Goal: Task Accomplishment & Management: Manage account settings

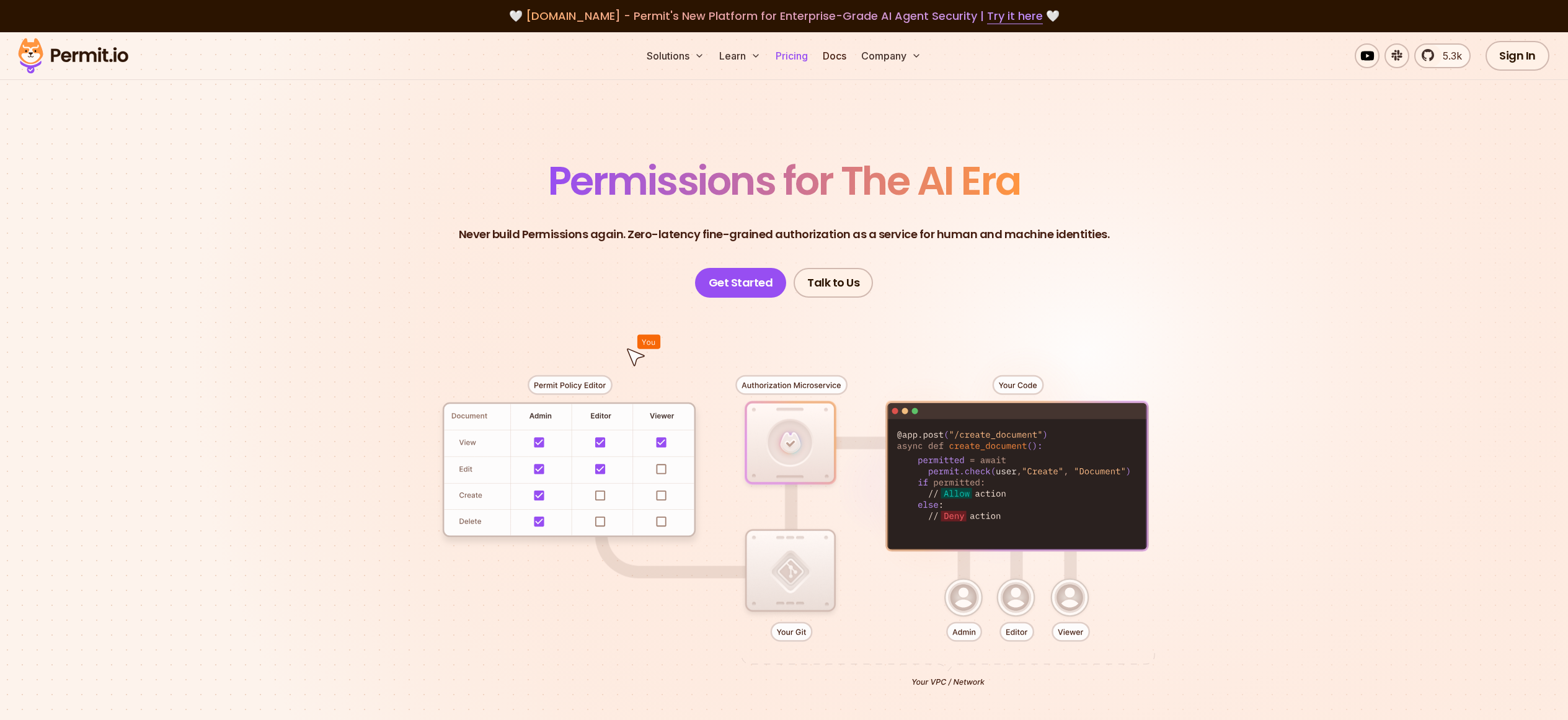
click at [786, 62] on link "Pricing" at bounding box center [792, 56] width 42 height 25
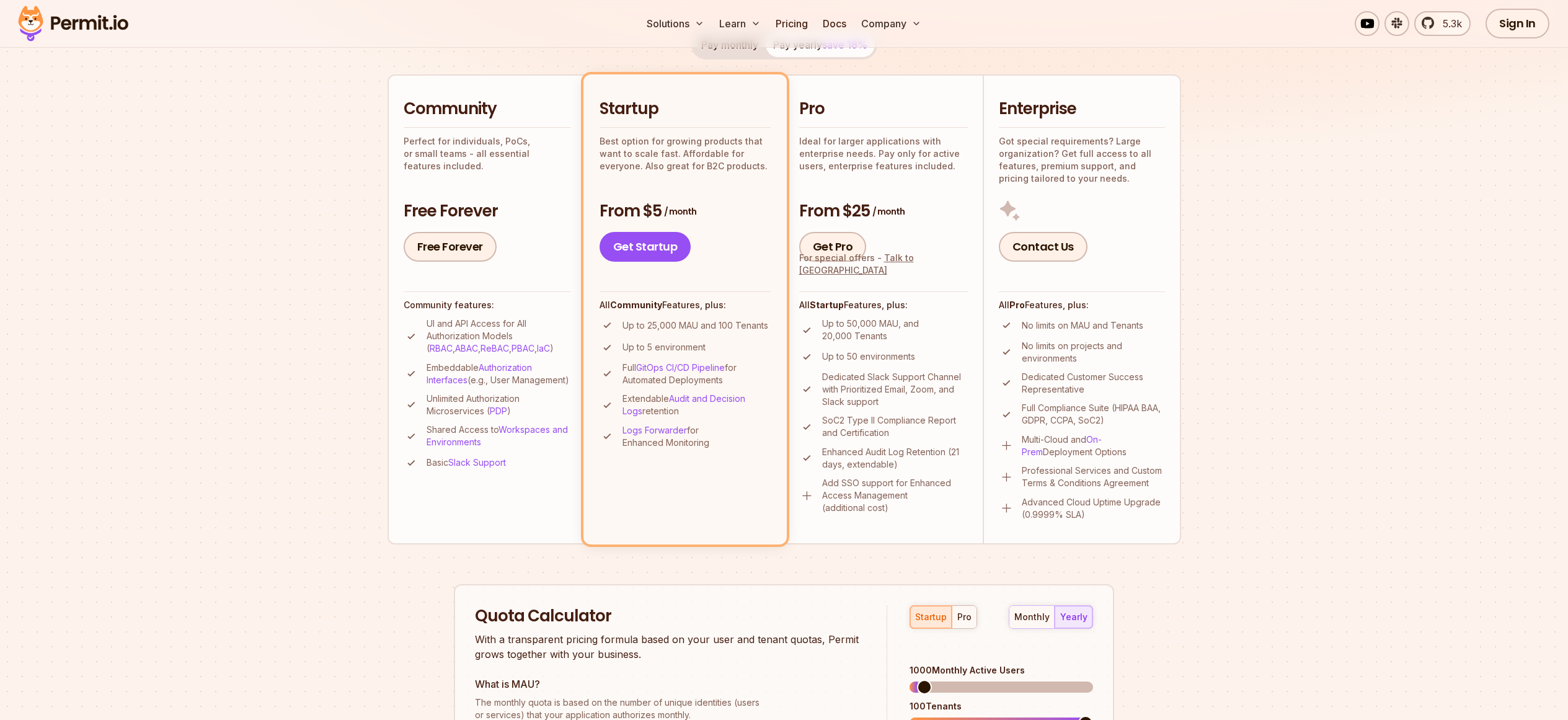
scroll to position [220, 0]
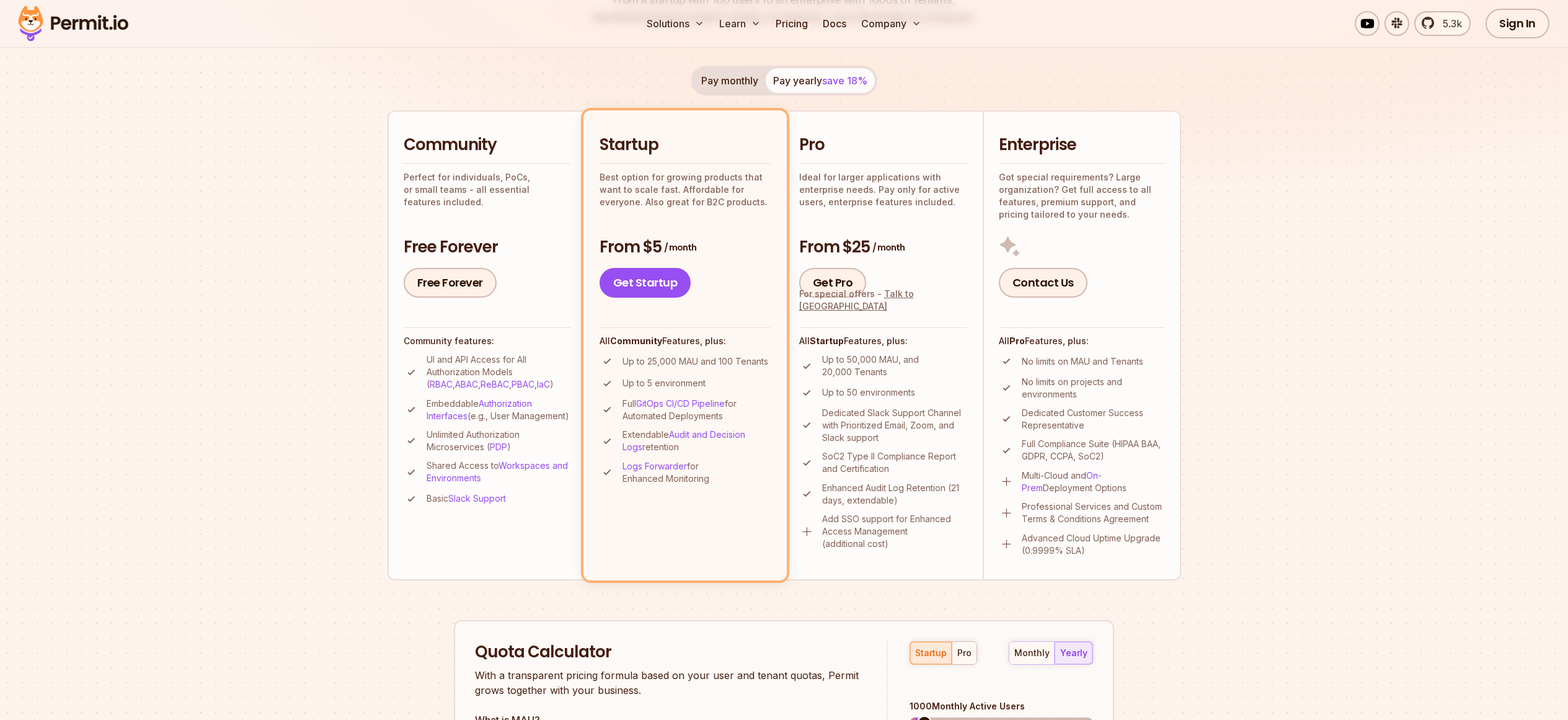
click at [928, 213] on div "Pro Ideal for larger applications with enterprise needs. Pay only for active us…" at bounding box center [884, 216] width 169 height 164
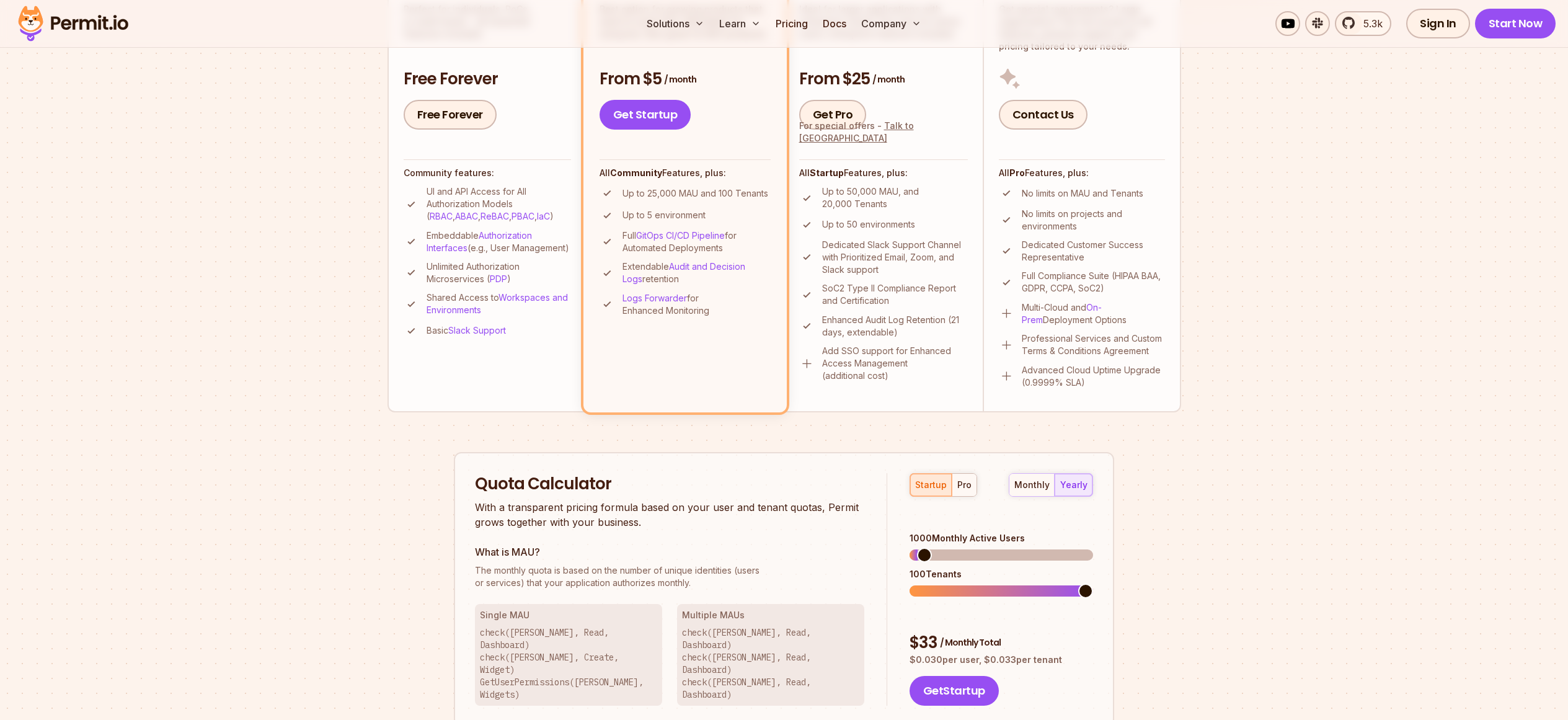
scroll to position [524, 0]
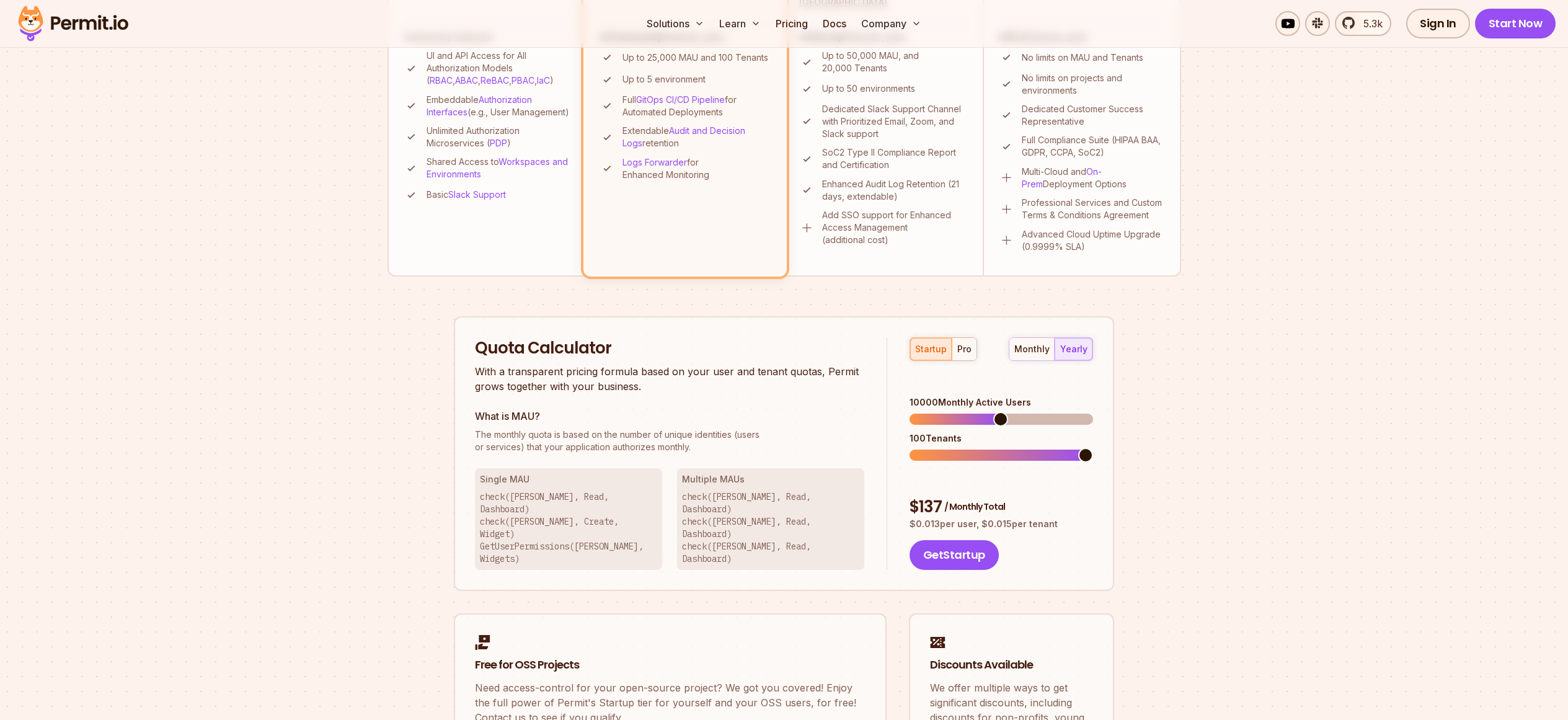
click at [1000, 412] on span at bounding box center [1001, 419] width 15 height 15
click at [967, 356] on button "pro" at bounding box center [964, 349] width 25 height 22
click at [909, 448] on span at bounding box center [916, 454] width 15 height 15
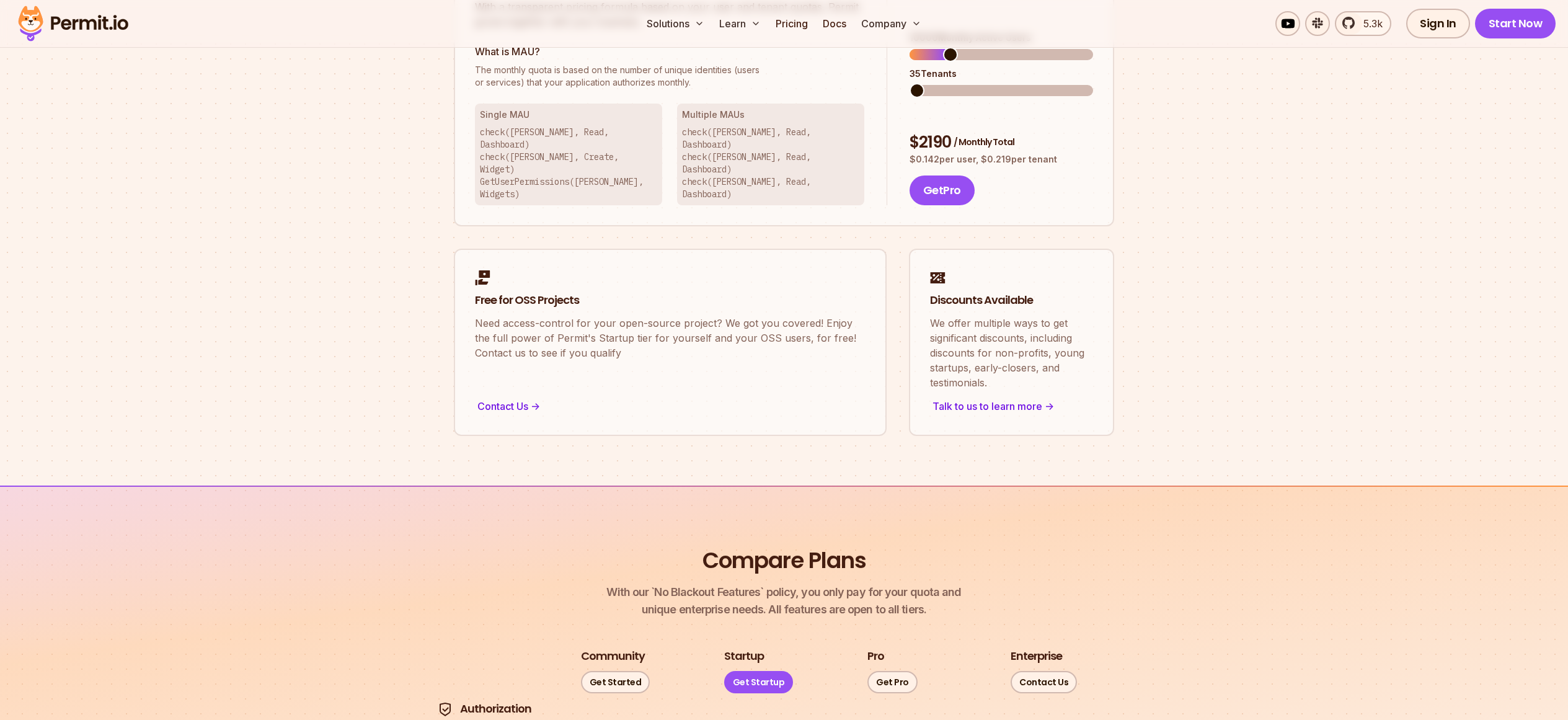
scroll to position [0, 0]
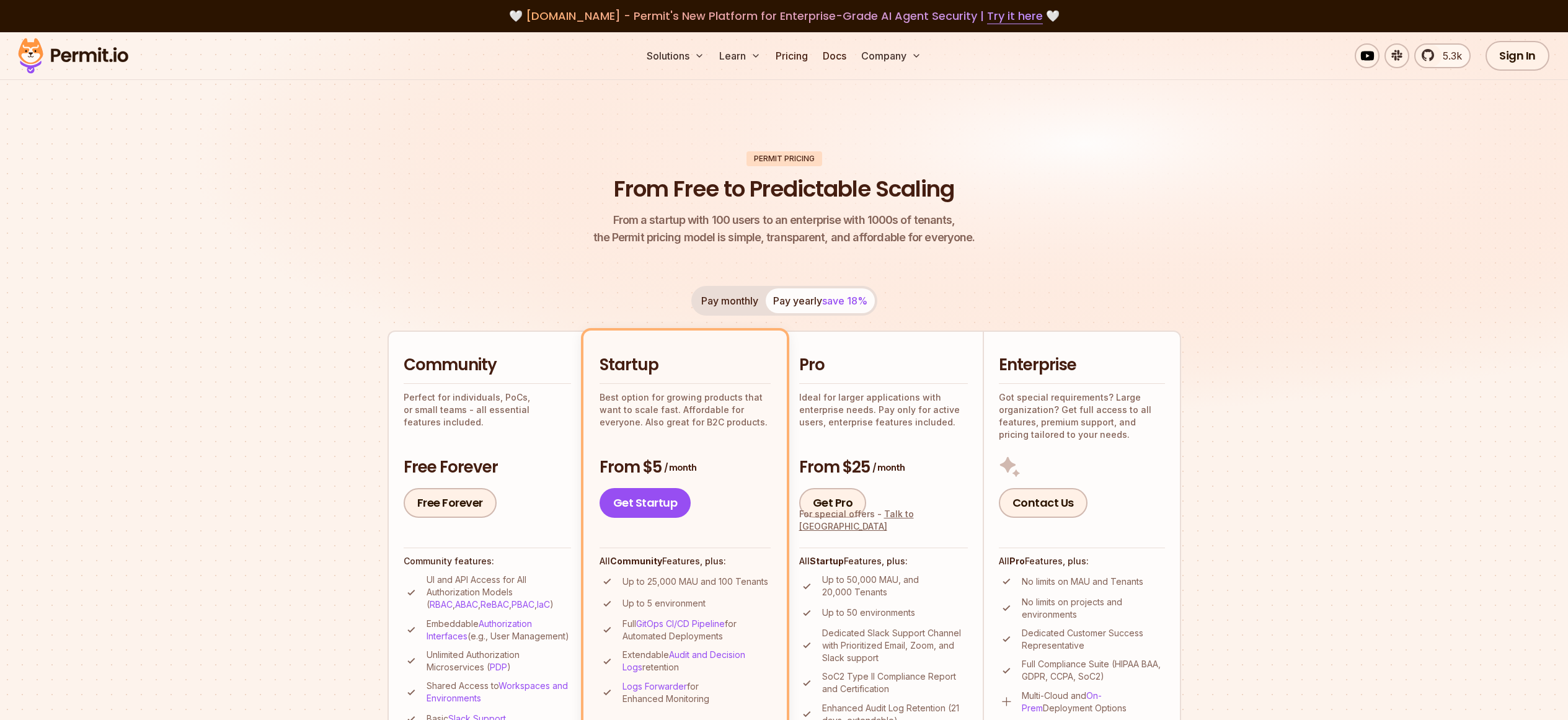
click at [464, 398] on p "Perfect for individuals, PoCs, or small teams - all essential features included." at bounding box center [488, 409] width 167 height 37
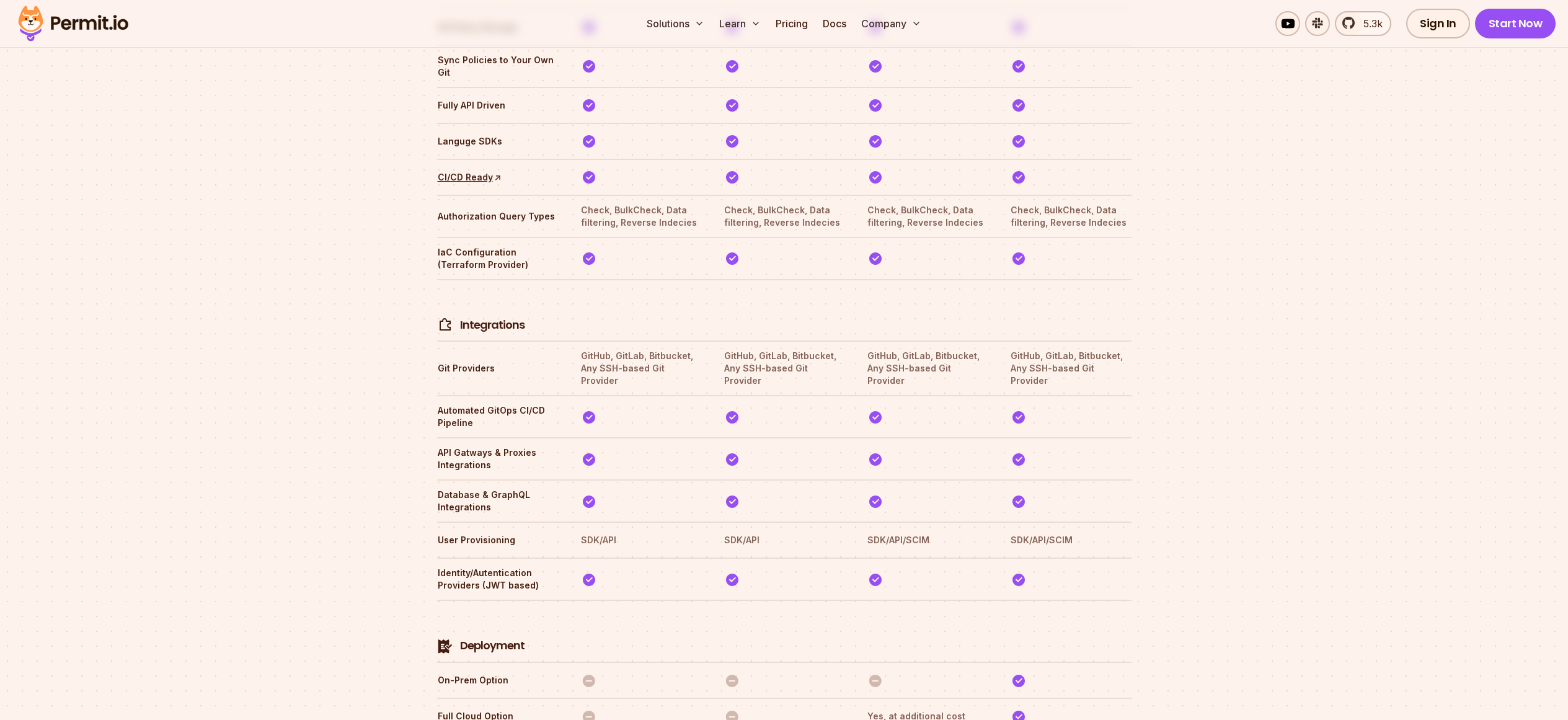
scroll to position [1126, 0]
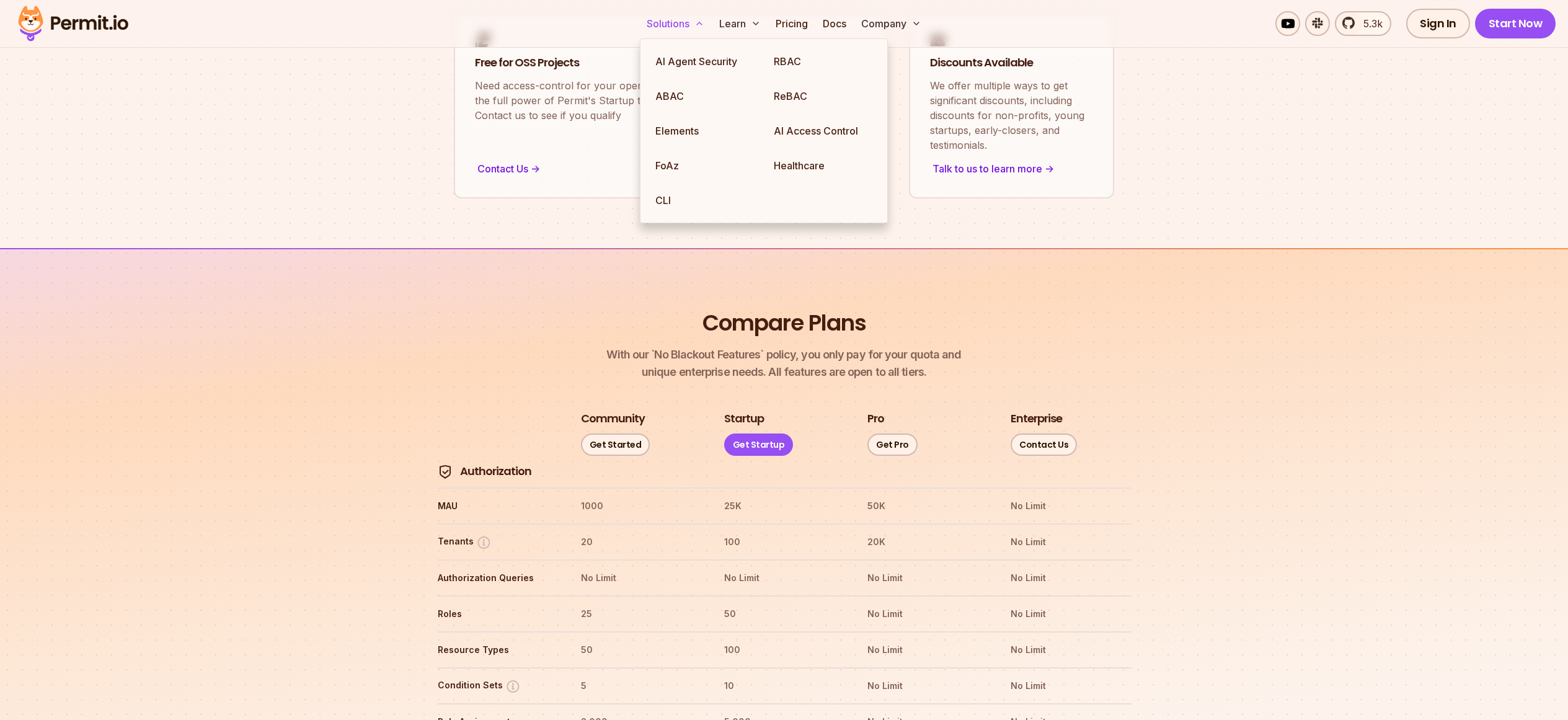
click at [694, 27] on icon at bounding box center [699, 24] width 10 height 10
click at [693, 27] on button "Solutions" at bounding box center [676, 23] width 68 height 25
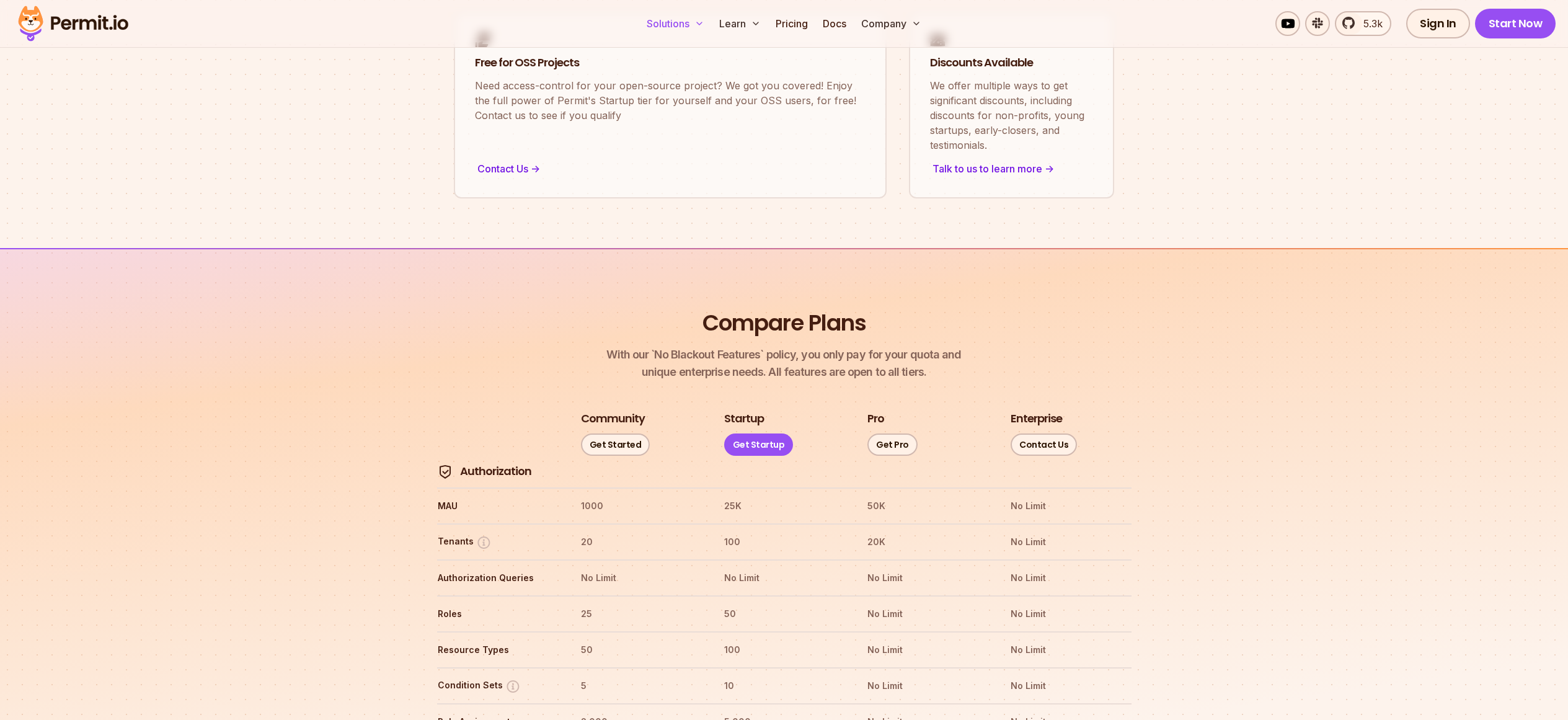
click at [693, 27] on button "Solutions" at bounding box center [676, 23] width 68 height 25
click at [697, 24] on icon at bounding box center [699, 24] width 10 height 10
click at [690, 24] on button "Solutions" at bounding box center [676, 23] width 68 height 25
click at [793, 25] on link "Pricing" at bounding box center [792, 23] width 42 height 25
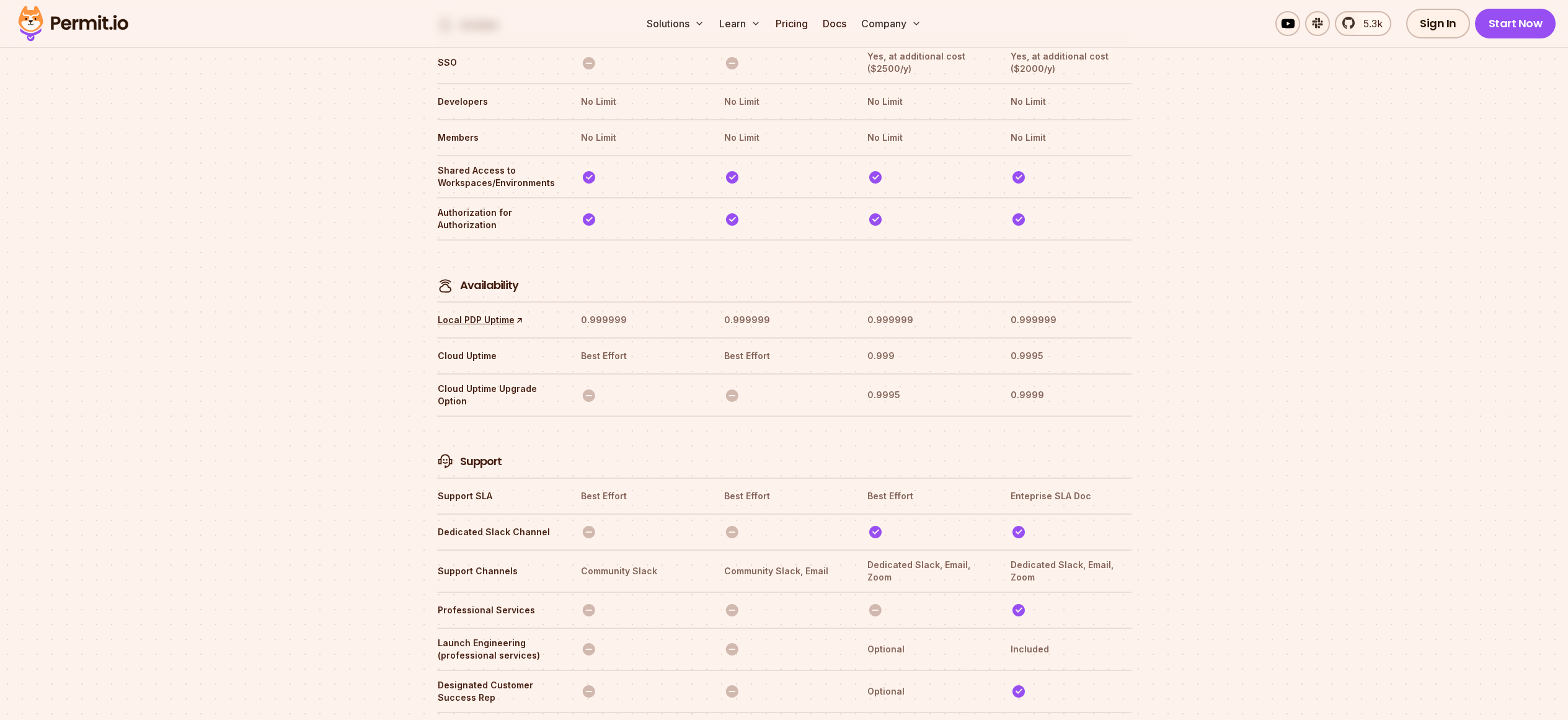
scroll to position [3714, 0]
click at [1493, 24] on link "Start Now" at bounding box center [1516, 24] width 82 height 30
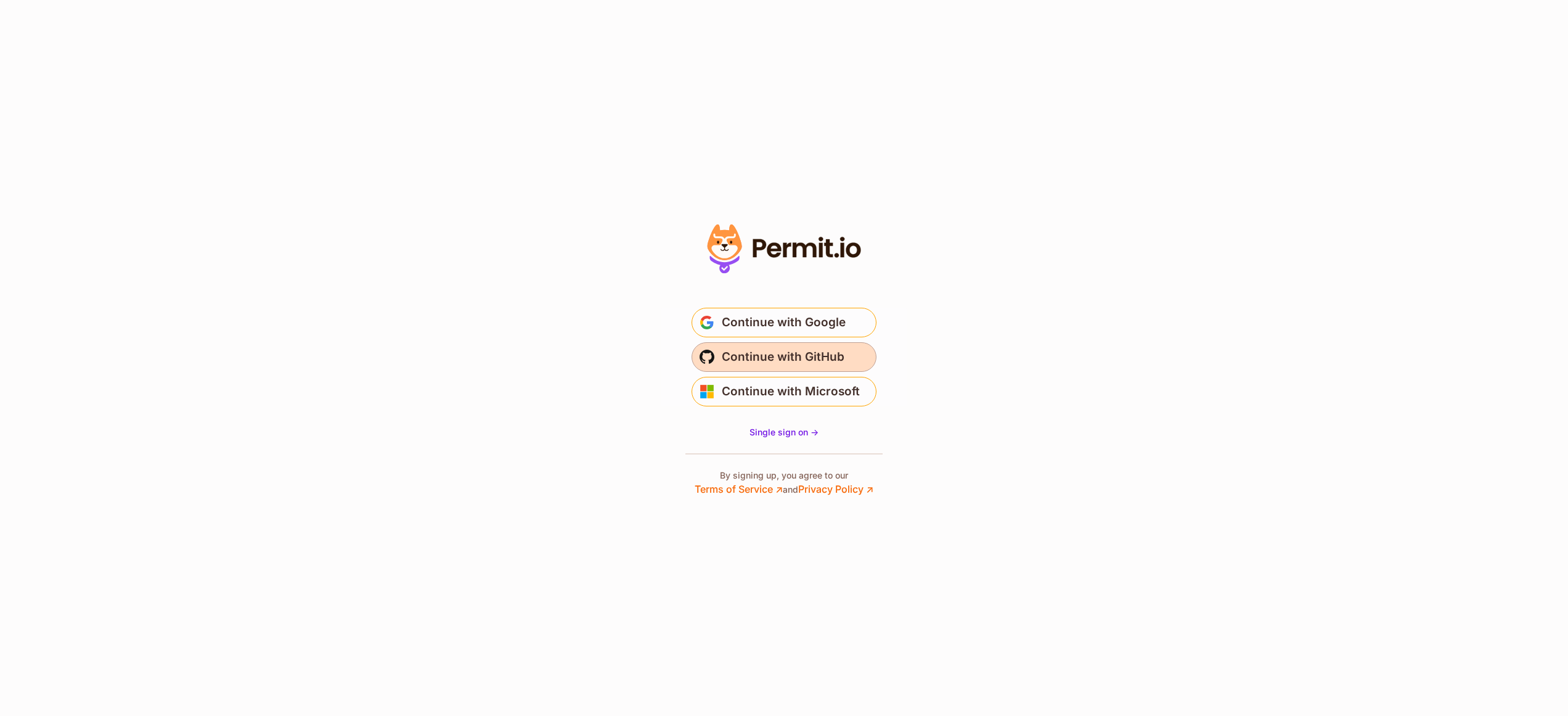
click at [829, 362] on span "Continue with GitHub" at bounding box center [783, 357] width 123 height 20
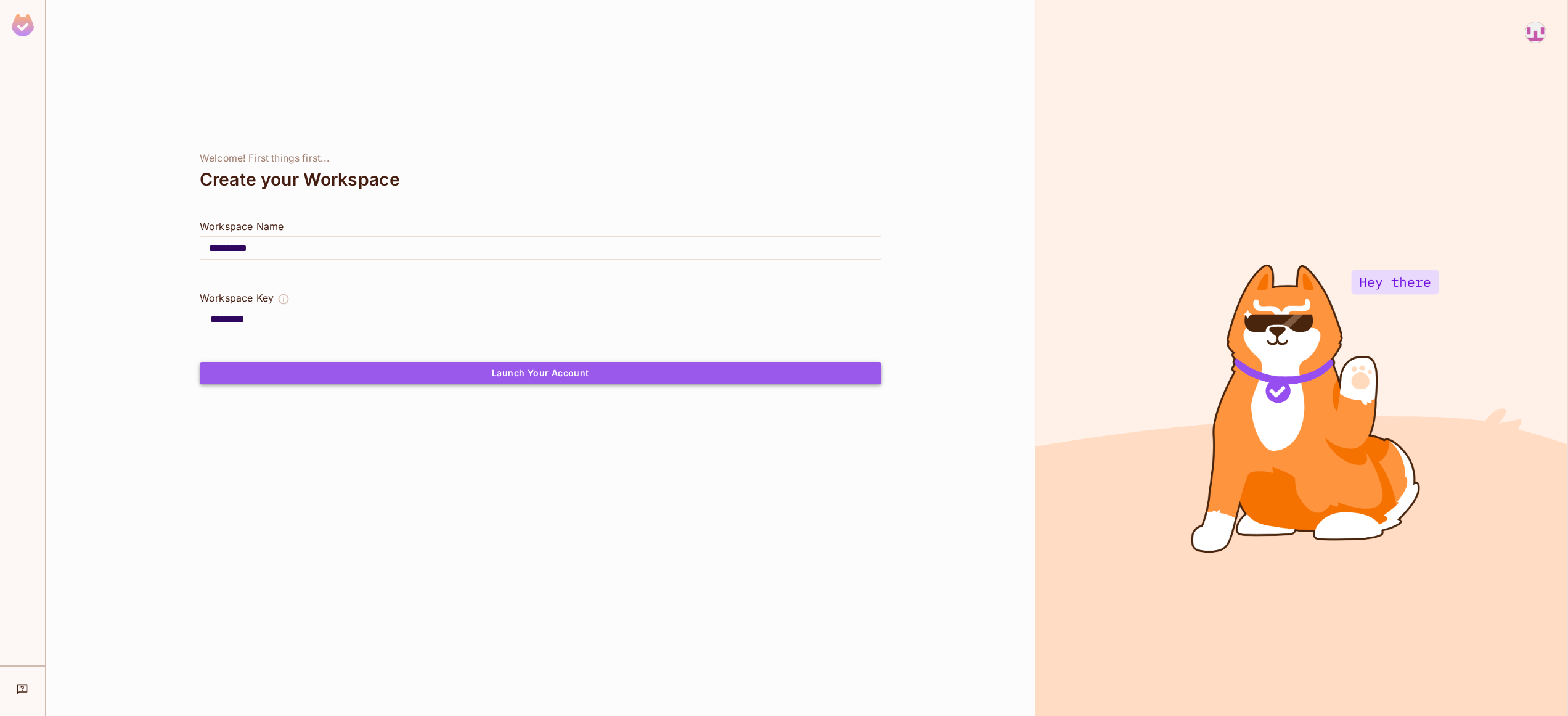
click at [630, 369] on button "Launch Your Account" at bounding box center [540, 373] width 681 height 22
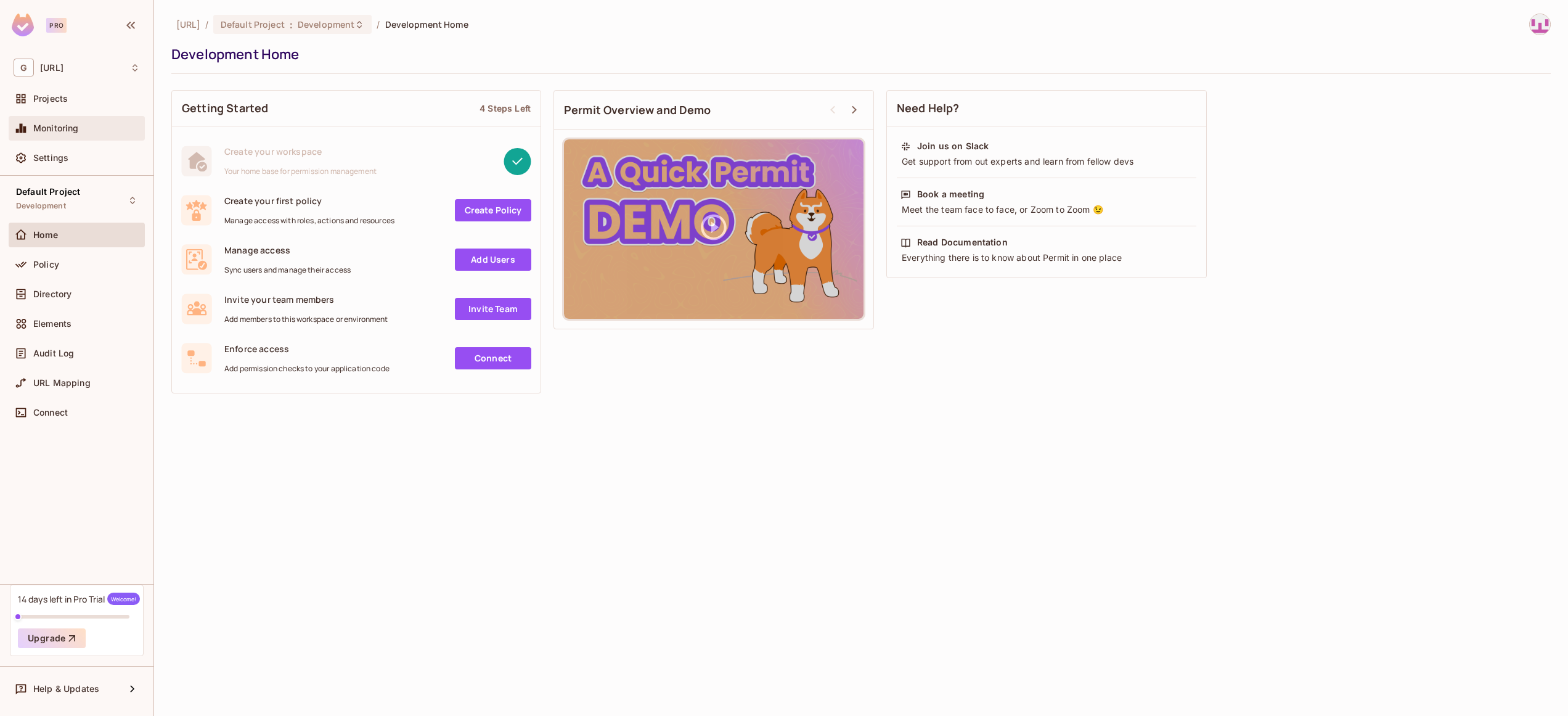
click at [81, 127] on div "Monitoring" at bounding box center [87, 129] width 107 height 10
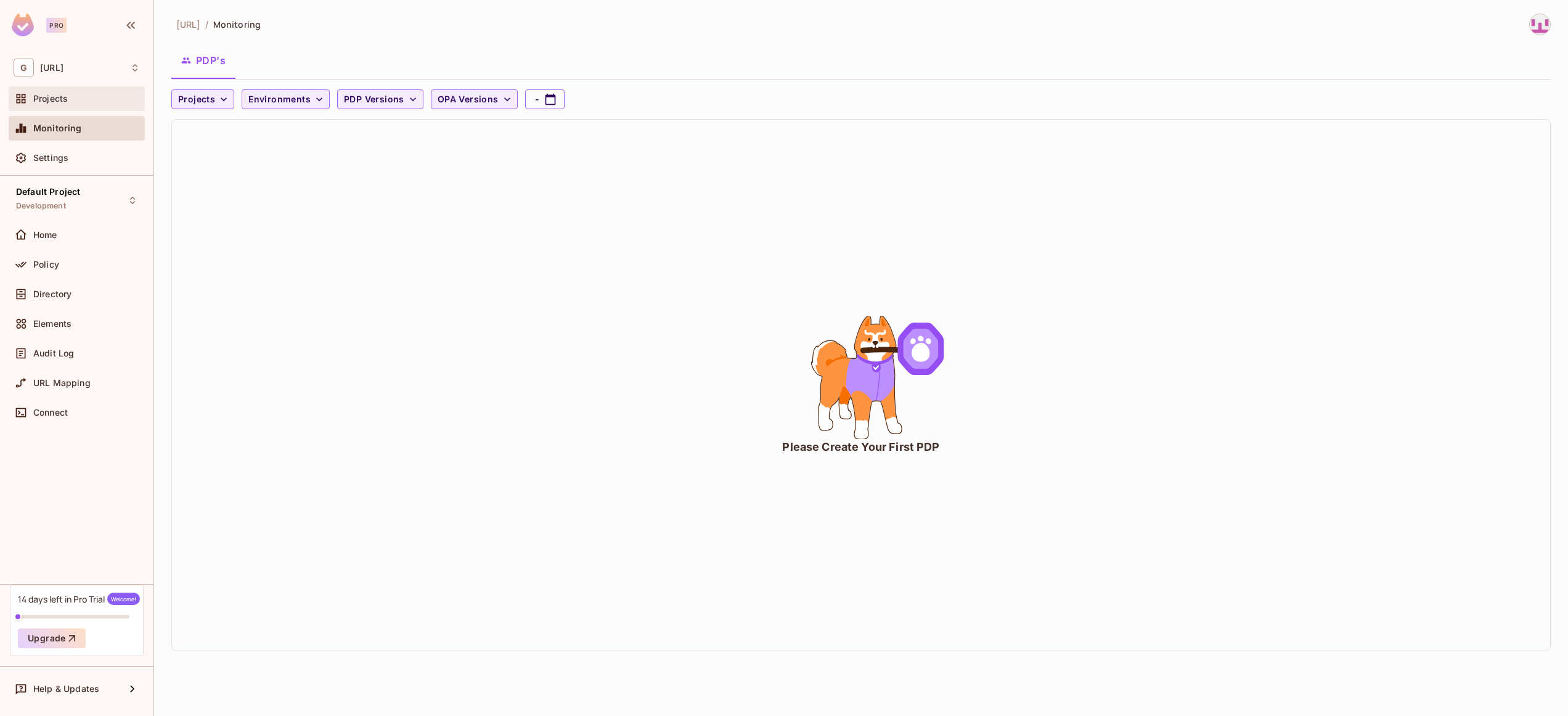
click at [63, 93] on div "Projects" at bounding box center [77, 98] width 127 height 15
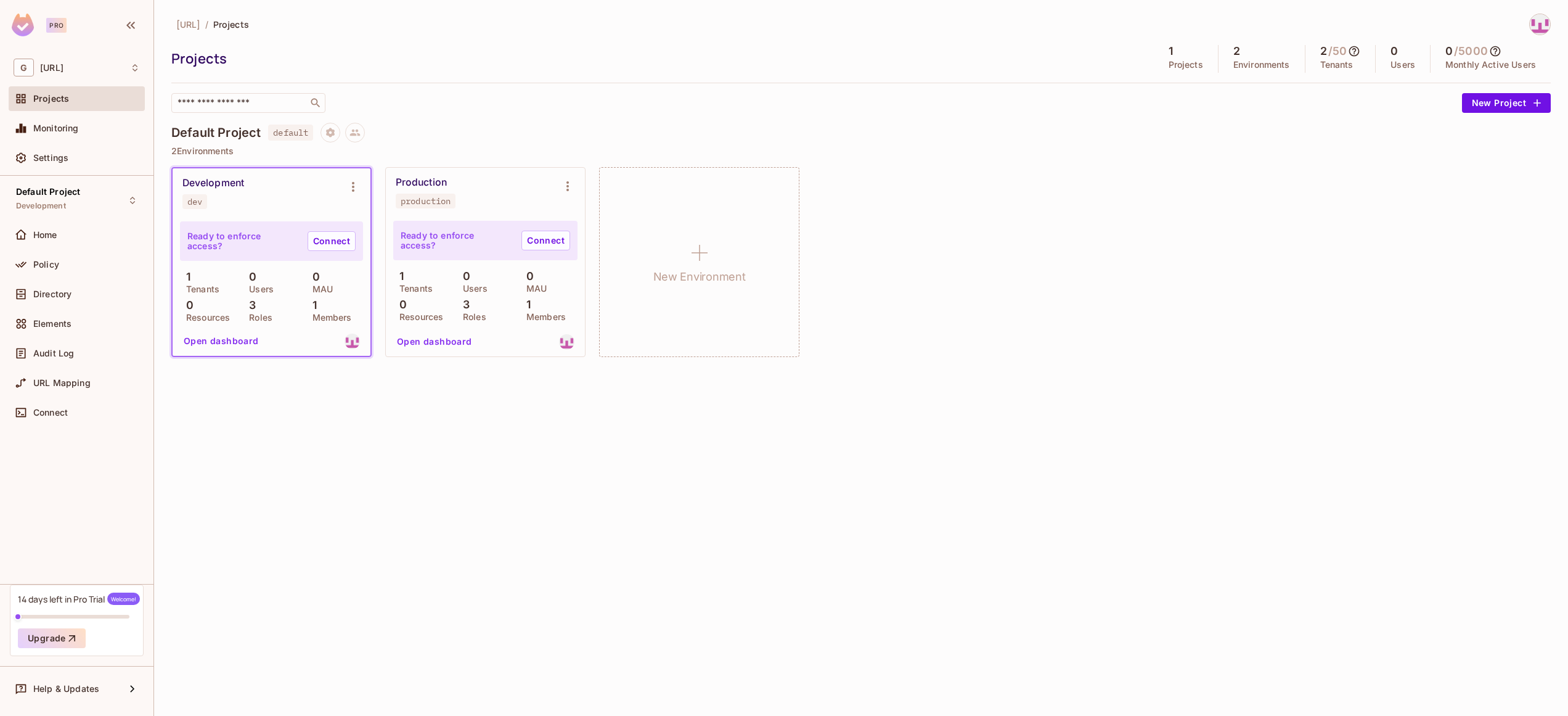
click at [230, 344] on button "Open dashboard" at bounding box center [221, 341] width 85 height 20
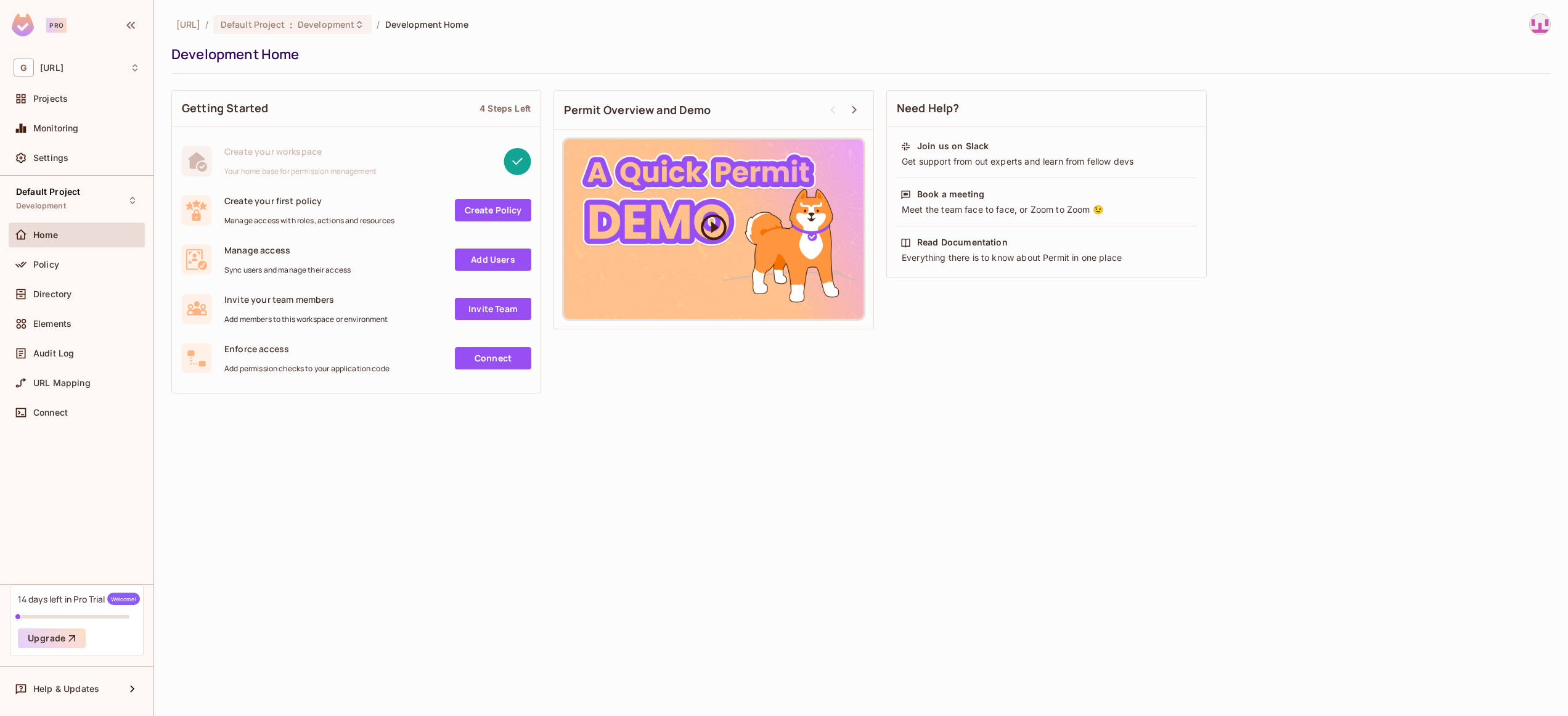
click at [714, 234] on icon at bounding box center [713, 226] width 31 height 31
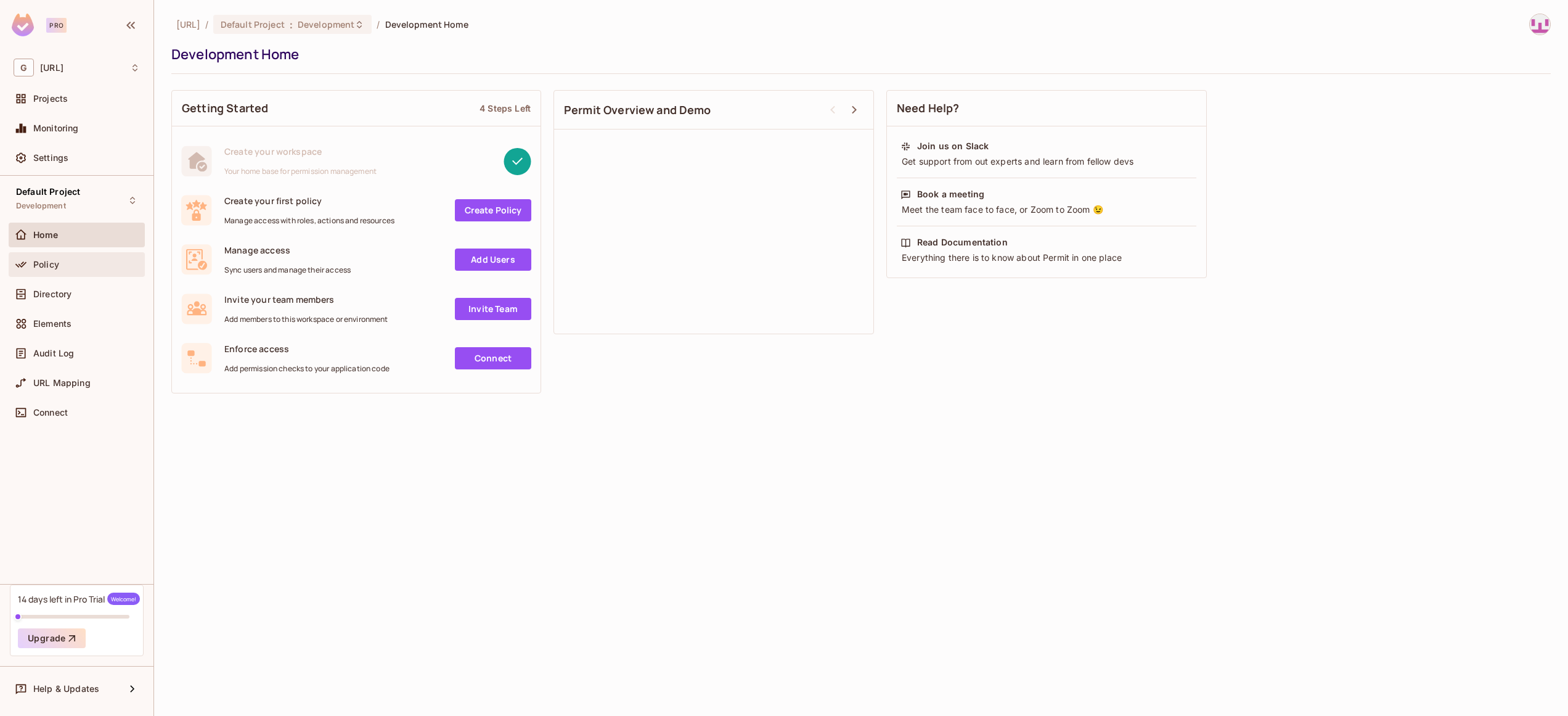
click at [34, 261] on span "Policy" at bounding box center [46, 264] width 26 height 10
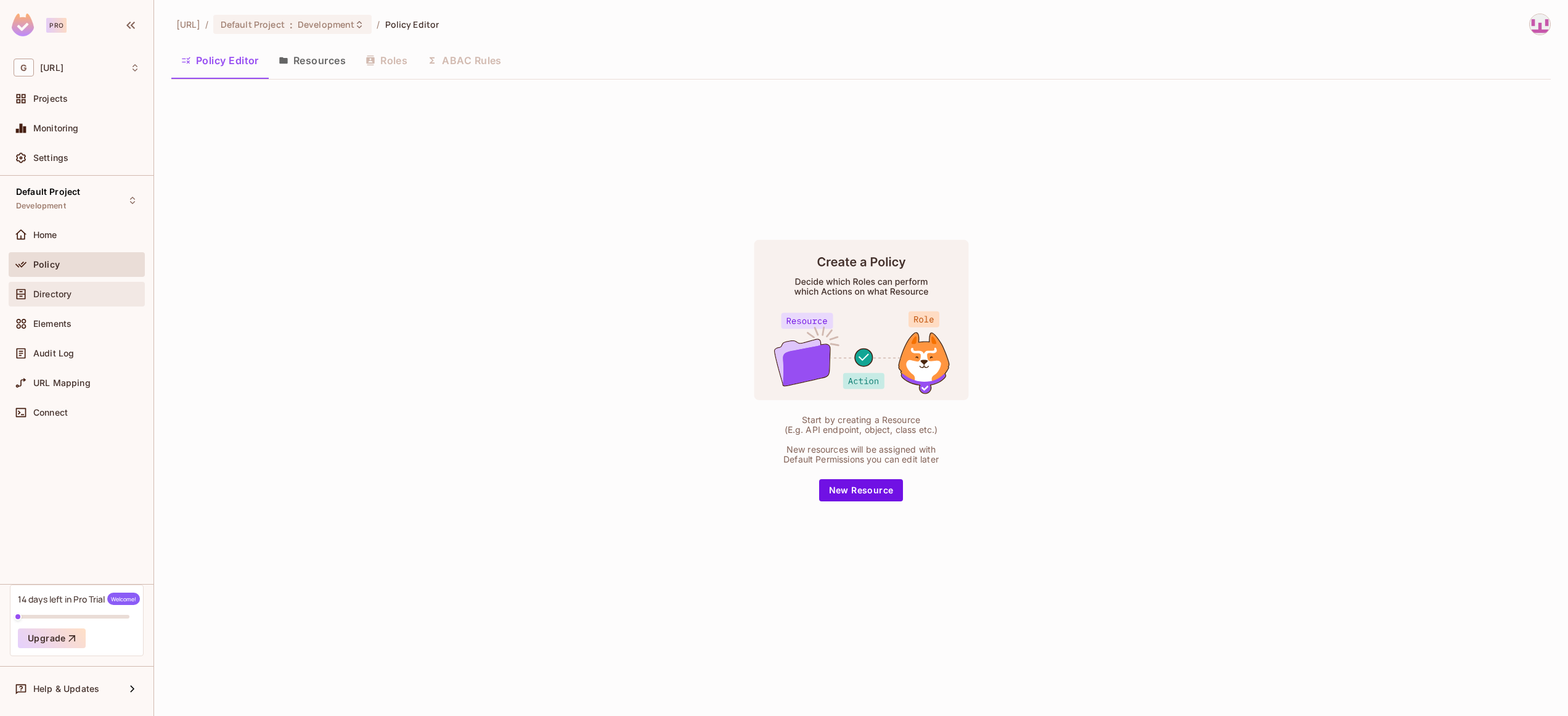
click at [44, 295] on span "Directory" at bounding box center [52, 294] width 39 height 10
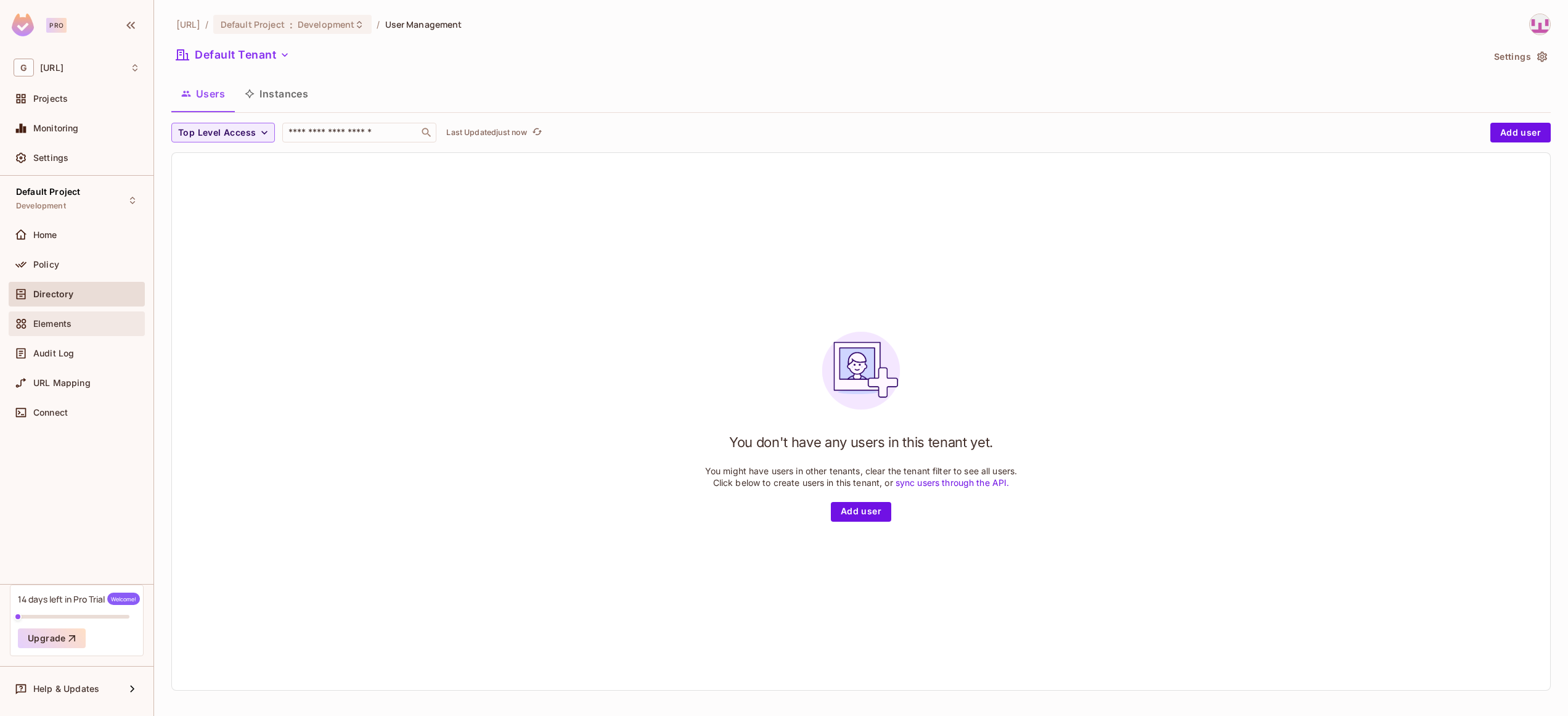
click at [49, 322] on span "Elements" at bounding box center [52, 323] width 39 height 10
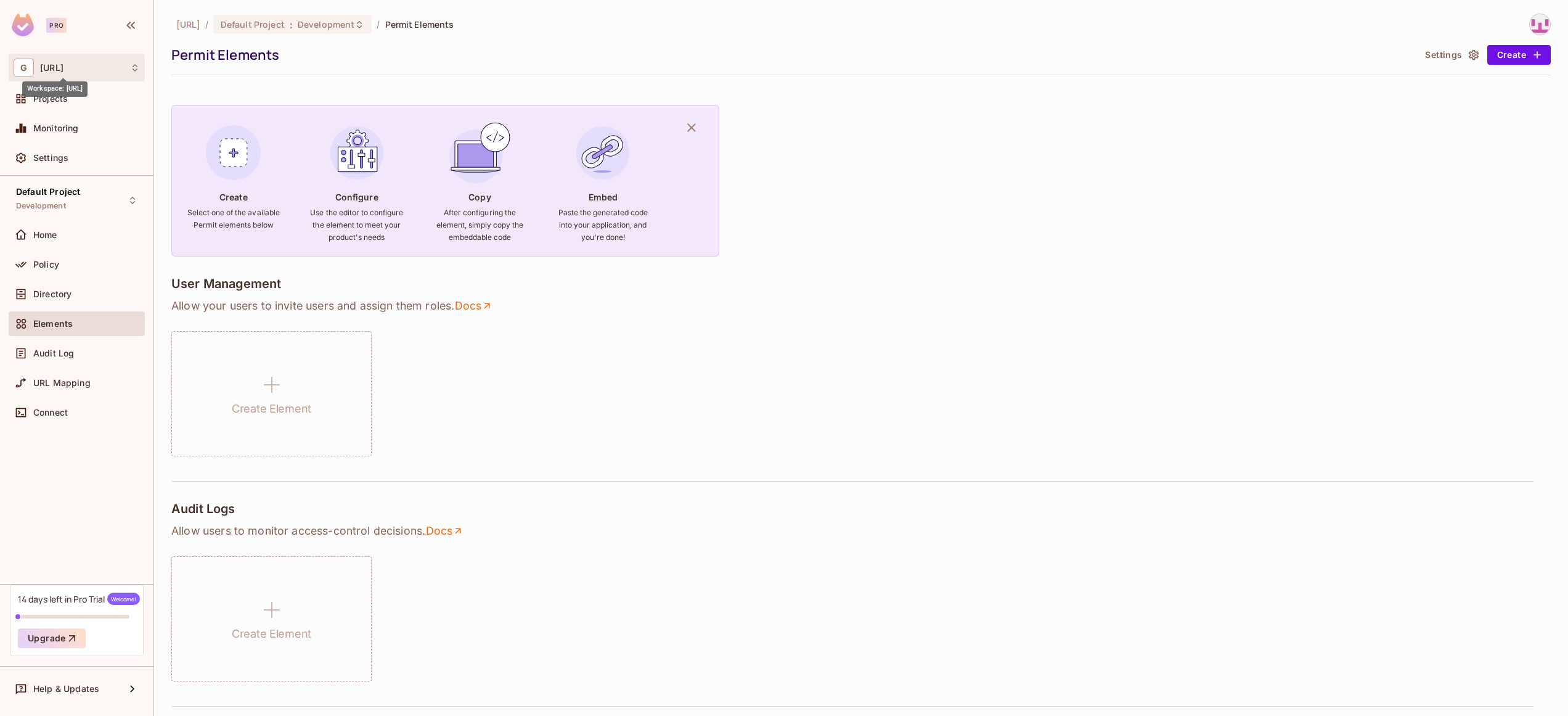
click at [63, 69] on span "genworx.ai" at bounding box center [52, 68] width 24 height 10
click at [77, 181] on div at bounding box center [784, 358] width 1568 height 716
click at [61, 161] on span "Settings" at bounding box center [51, 158] width 36 height 10
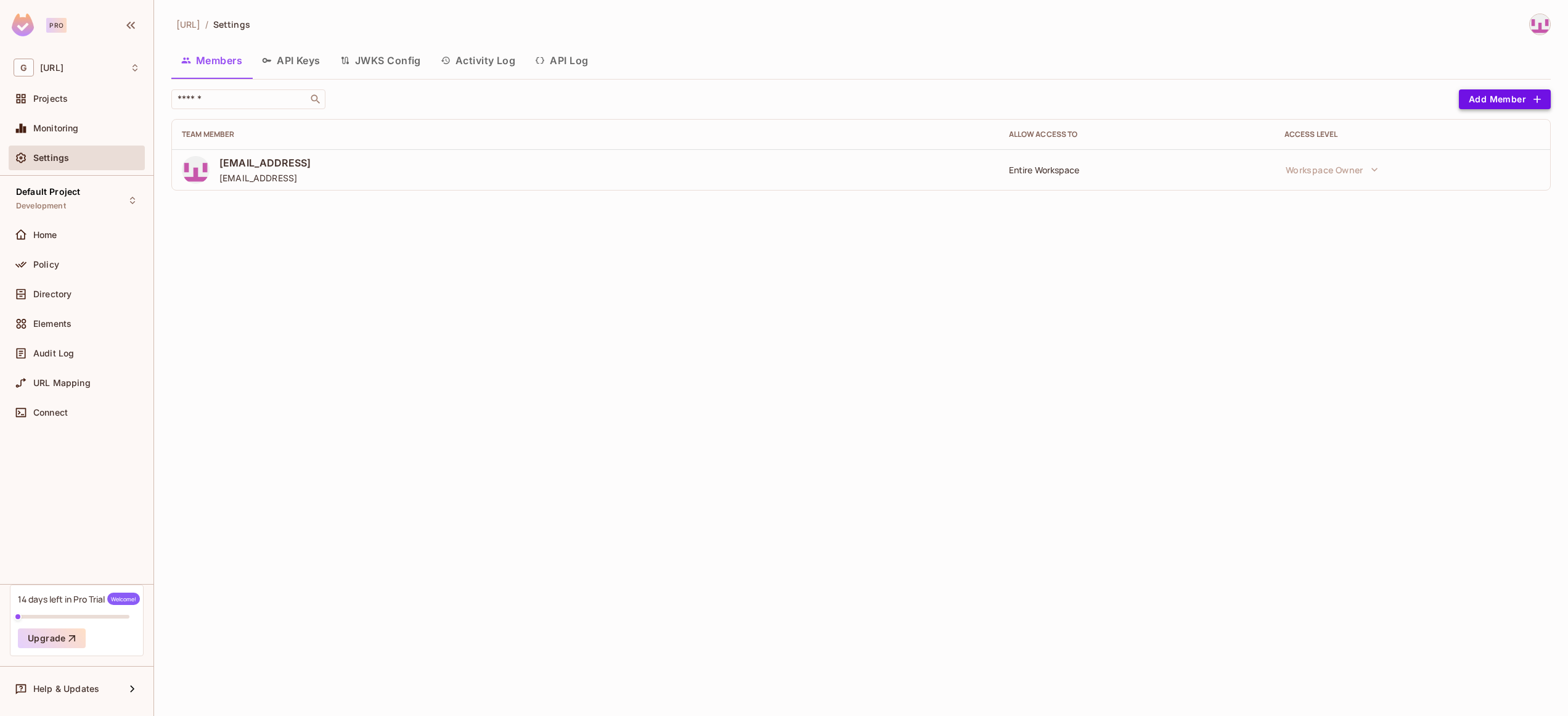
click at [1516, 104] on button "Add Member" at bounding box center [1504, 99] width 92 height 20
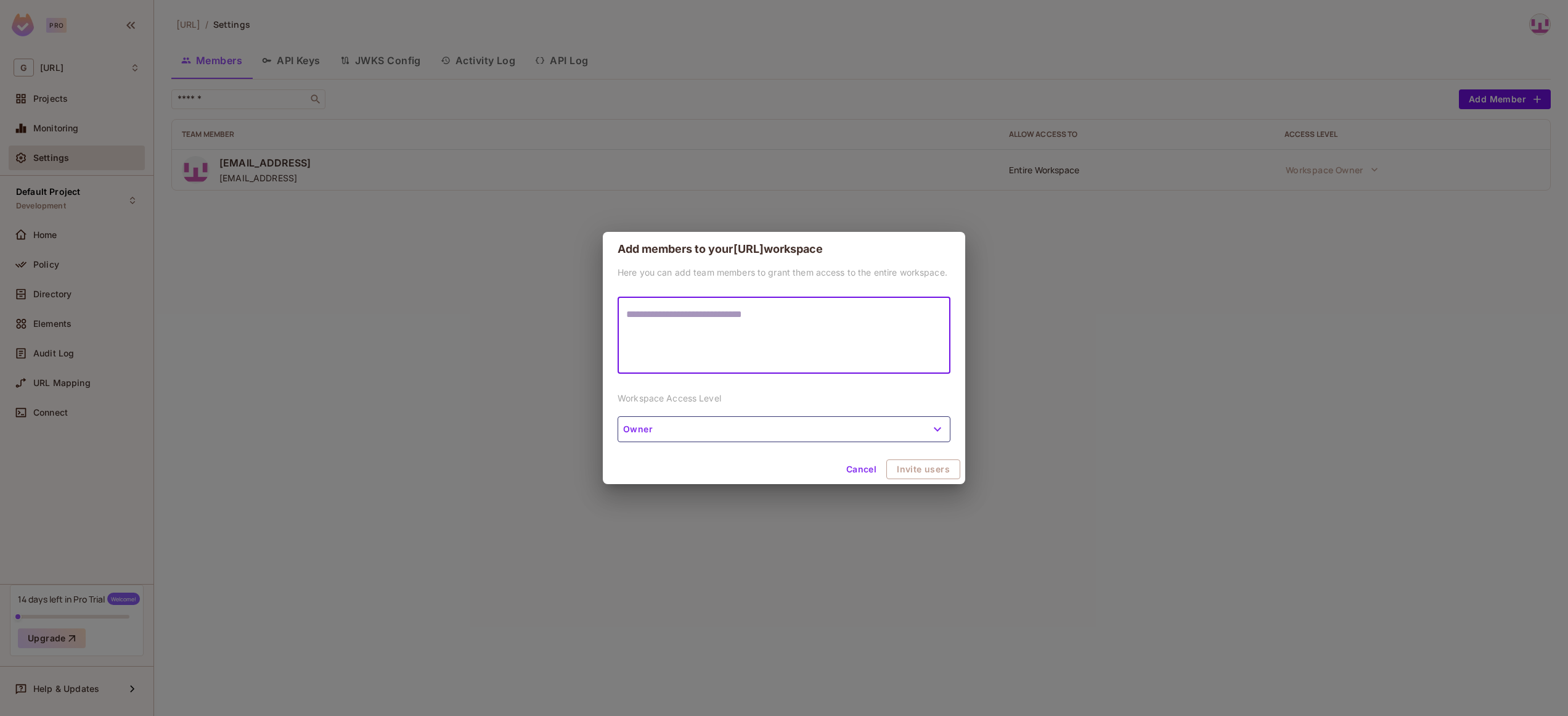
click at [853, 476] on button "Cancel" at bounding box center [861, 469] width 41 height 20
